Goal: Task Accomplishment & Management: Complete application form

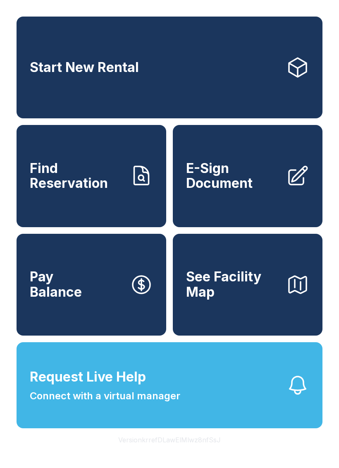
click at [208, 184] on span "E-Sign Document" at bounding box center [232, 176] width 93 height 30
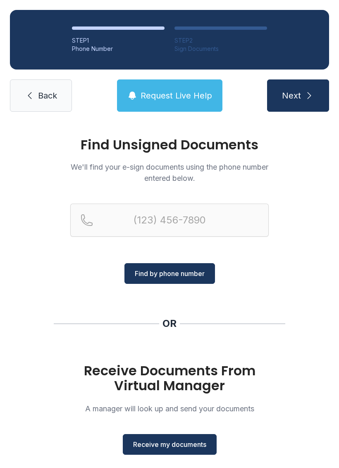
click at [164, 441] on span "Receive my documents" at bounding box center [169, 444] width 73 height 10
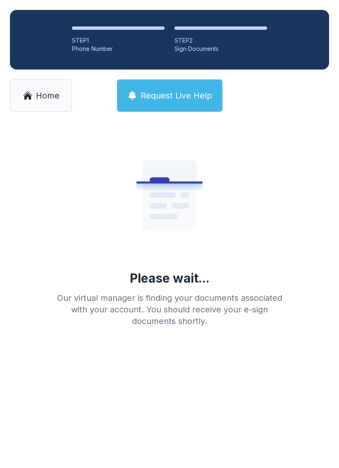
click at [36, 88] on link "Home" at bounding box center [41, 95] width 62 height 32
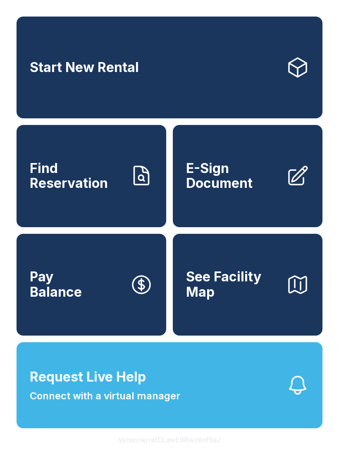
click at [229, 191] on span "E-Sign Document" at bounding box center [232, 176] width 93 height 30
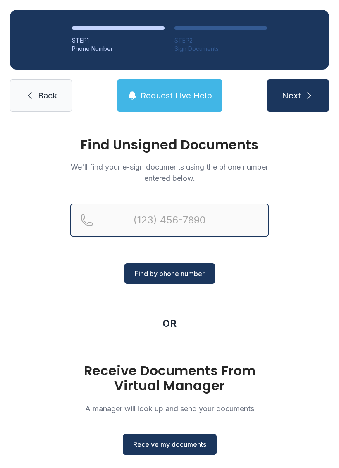
click at [117, 215] on input "Reservation phone number" at bounding box center [169, 219] width 198 height 33
type input "[PHONE_NUMBER]"
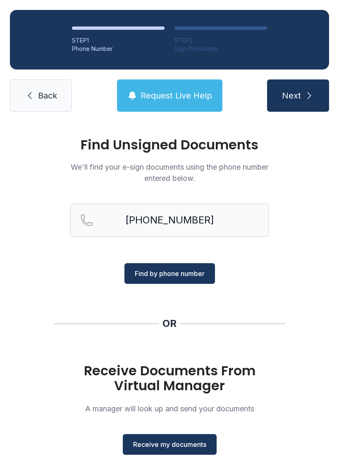
click at [291, 100] on span "Next" at bounding box center [291, 96] width 19 height 12
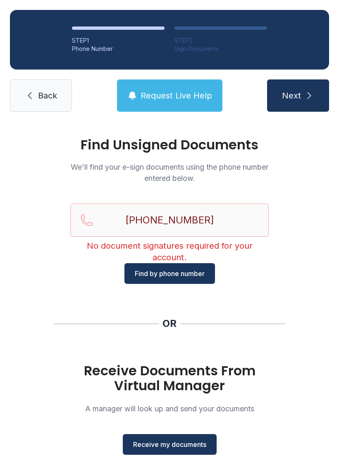
click at [161, 445] on span "Receive my documents" at bounding box center [169, 444] width 73 height 10
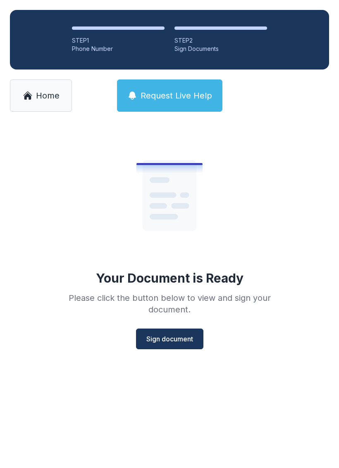
click at [163, 335] on span "Sign document" at bounding box center [169, 339] width 47 height 10
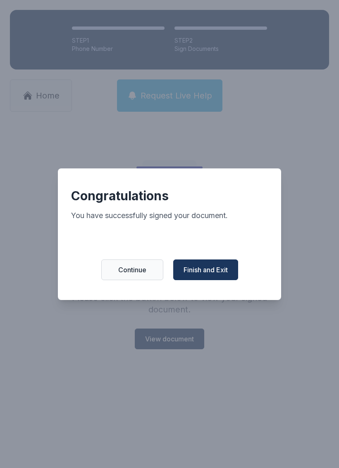
click at [198, 275] on span "Finish and Exit" at bounding box center [206, 270] width 44 height 10
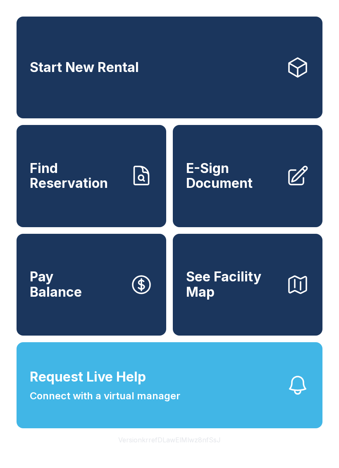
click at [77, 164] on link "Find Reservation" at bounding box center [92, 176] width 150 height 102
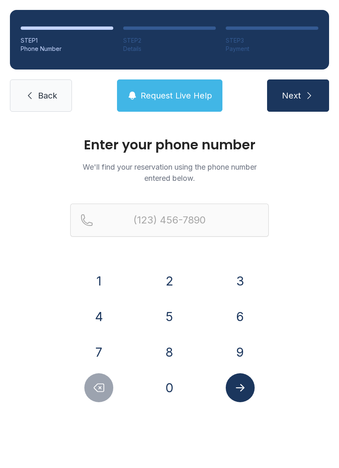
click at [99, 349] on button "7" at bounding box center [98, 351] width 29 height 29
click at [170, 386] on button "0" at bounding box center [169, 387] width 29 height 29
click at [241, 306] on button "6" at bounding box center [240, 316] width 29 height 29
click at [234, 346] on button "9" at bounding box center [240, 351] width 29 height 29
click at [240, 309] on button "6" at bounding box center [240, 316] width 29 height 29
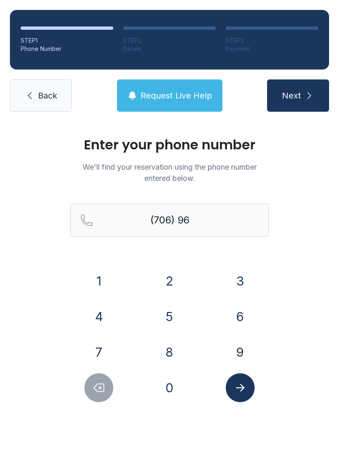
click at [237, 339] on button "9" at bounding box center [240, 351] width 29 height 29
click at [174, 386] on button "0" at bounding box center [169, 387] width 29 height 29
click at [93, 318] on button "4" at bounding box center [98, 316] width 29 height 29
click at [91, 284] on button "1" at bounding box center [98, 280] width 29 height 29
click at [245, 275] on button "3" at bounding box center [240, 280] width 29 height 29
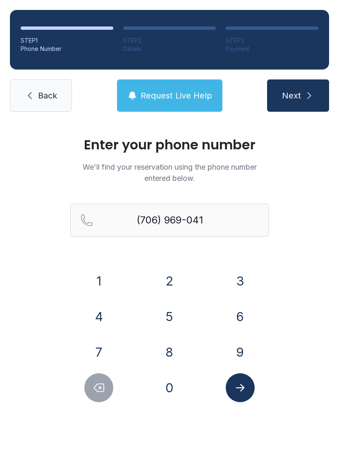
type input "[PHONE_NUMBER]"
click at [313, 97] on icon "submit" at bounding box center [309, 96] width 10 height 10
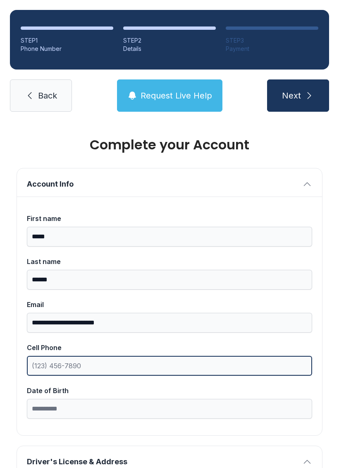
click at [69, 362] on input "Cell Phone" at bounding box center [169, 366] width 285 height 20
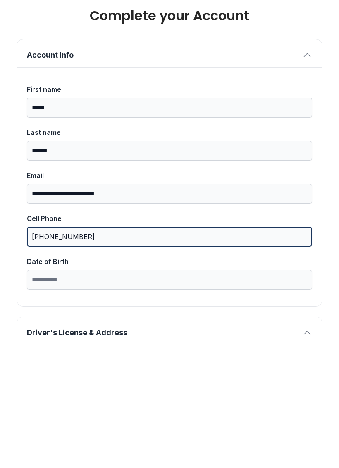
type input "[PHONE_NUMBER]"
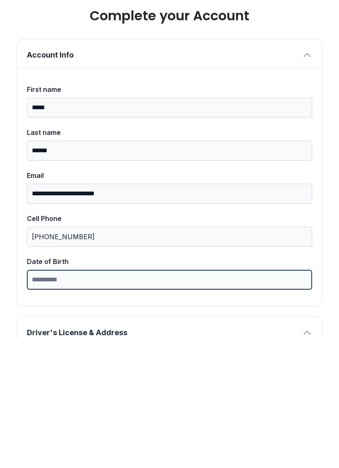
click at [58, 399] on input "Date of Birth" at bounding box center [169, 409] width 285 height 20
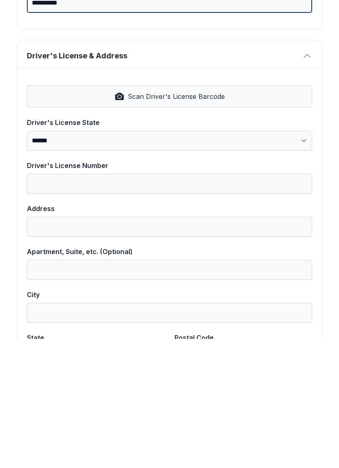
scroll to position [278, 0]
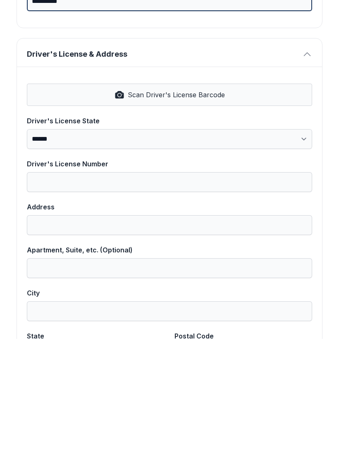
type input "**********"
click at [147, 219] on span "Scan Driver's License Barcode" at bounding box center [176, 224] width 97 height 10
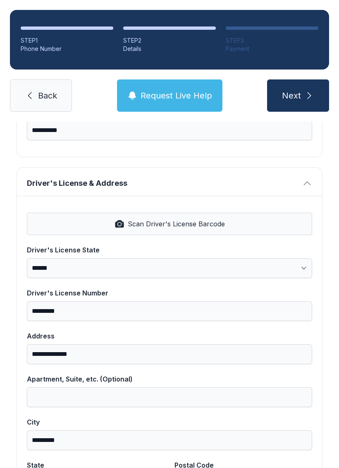
select select "**"
type input "*********"
type input "**********"
type input "*********"
select select "**"
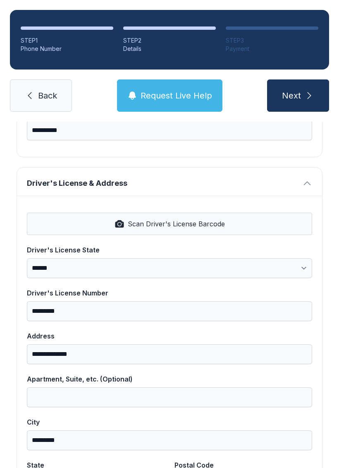
type input "*****"
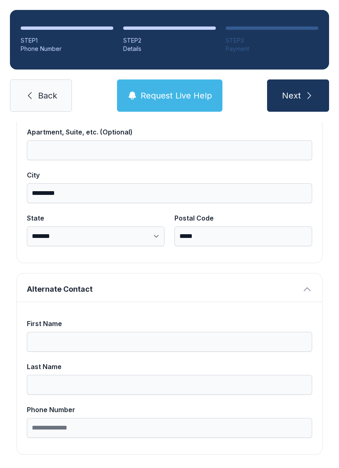
scroll to position [525, 0]
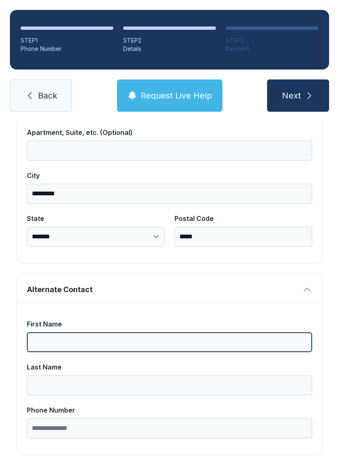
click at [241, 332] on input "First Name" at bounding box center [169, 342] width 285 height 20
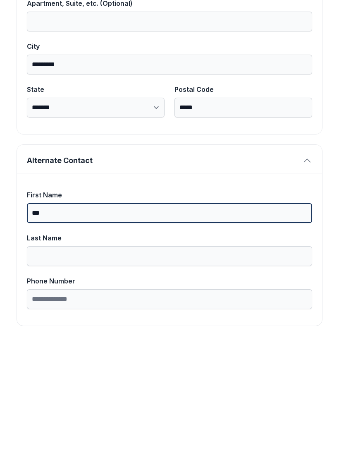
type input "***"
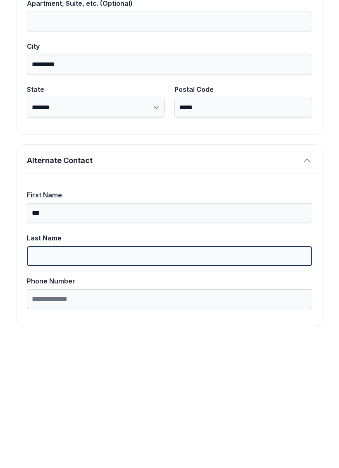
click at [174, 375] on input "Last Name" at bounding box center [169, 385] width 285 height 20
type input "*****"
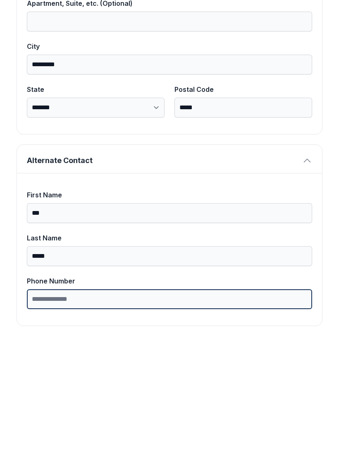
click at [95, 418] on input "Phone Number" at bounding box center [169, 428] width 285 height 20
type input "**********"
click at [298, 79] on button "Next" at bounding box center [298, 95] width 62 height 32
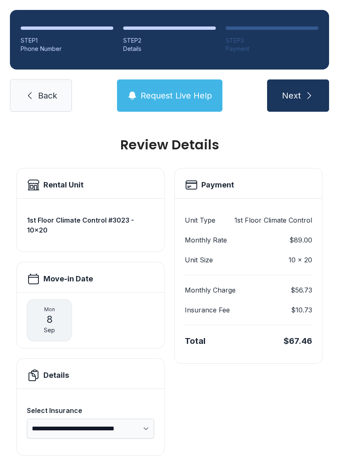
click at [177, 84] on button "Request Live Help" at bounding box center [169, 95] width 105 height 32
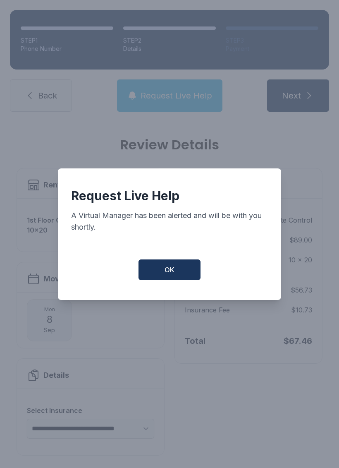
click at [189, 276] on button "OK" at bounding box center [170, 269] width 62 height 21
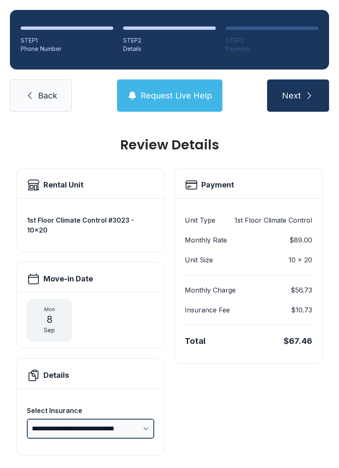
click at [153, 418] on select "**********" at bounding box center [90, 428] width 127 height 20
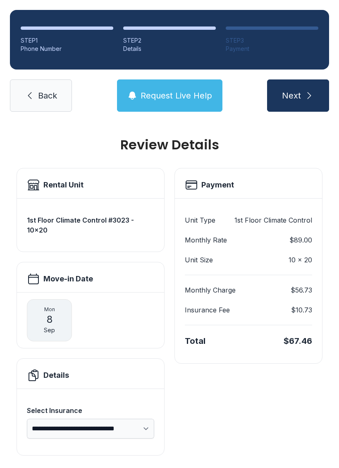
click at [302, 84] on button "Next" at bounding box center [298, 95] width 62 height 32
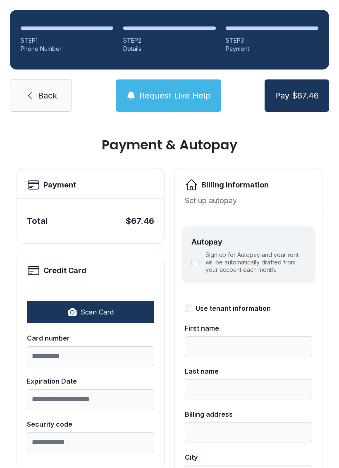
click at [50, 94] on span "Back" at bounding box center [47, 96] width 19 height 12
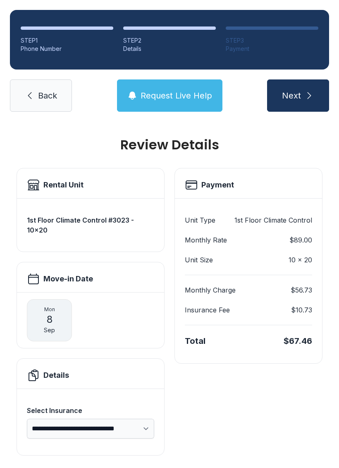
click at [56, 87] on link "Back" at bounding box center [41, 95] width 62 height 32
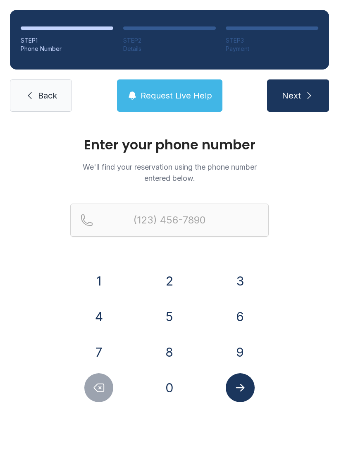
click at [45, 86] on link "Back" at bounding box center [41, 95] width 62 height 32
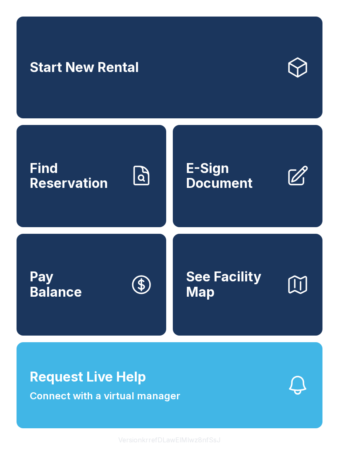
click at [44, 86] on link "Start New Rental" at bounding box center [170, 68] width 306 height 102
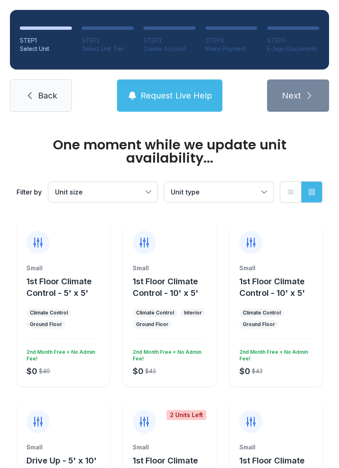
click at [45, 95] on span "Back" at bounding box center [47, 96] width 19 height 12
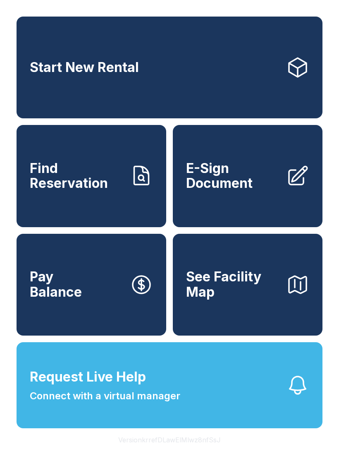
click at [263, 174] on span "E-Sign Document" at bounding box center [232, 176] width 93 height 30
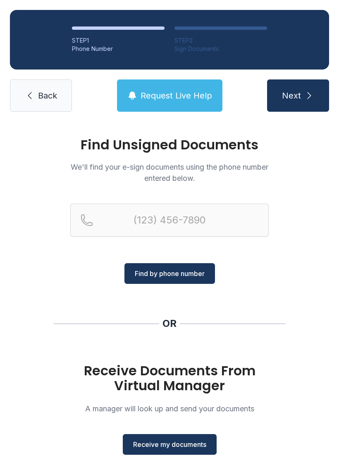
click at [191, 448] on span "Receive my documents" at bounding box center [169, 444] width 73 height 10
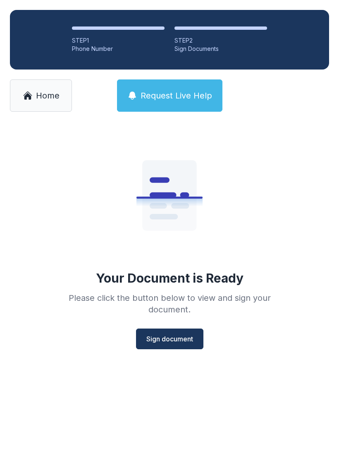
click at [180, 340] on span "Sign document" at bounding box center [169, 339] width 47 height 10
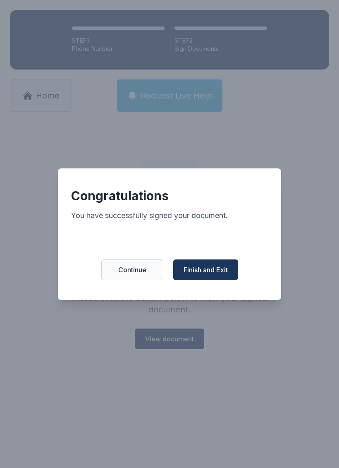
click at [212, 275] on span "Finish and Exit" at bounding box center [206, 270] width 44 height 10
